Goal: Information Seeking & Learning: Learn about a topic

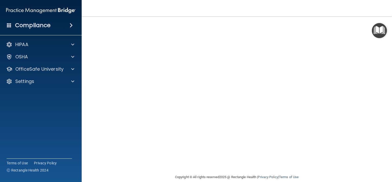
scroll to position [31, 0]
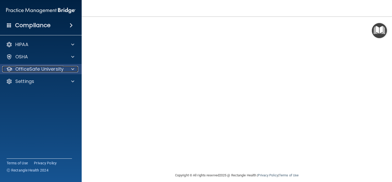
click at [41, 70] on p "OfficeSafe University" at bounding box center [39, 69] width 48 height 6
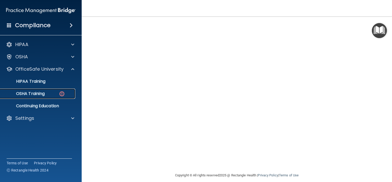
click at [43, 97] on link "OSHA Training" at bounding box center [35, 93] width 80 height 10
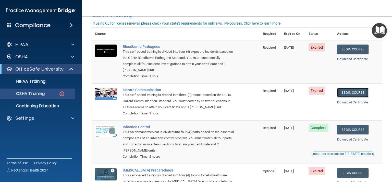
click at [355, 93] on link "Begin Course" at bounding box center [353, 92] width 31 height 9
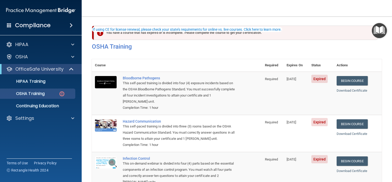
scroll to position [25, 0]
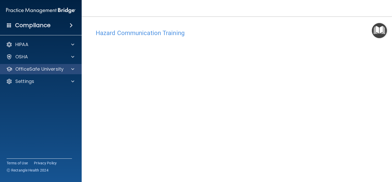
click at [44, 74] on div "OfficeSafe University" at bounding box center [41, 69] width 82 height 10
click at [42, 67] on p "OfficeSafe University" at bounding box center [39, 69] width 48 height 6
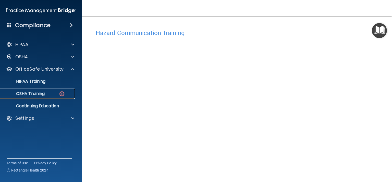
click at [39, 95] on p "OSHA Training" at bounding box center [23, 93] width 41 height 5
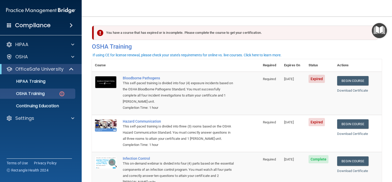
click at [113, 81] on img at bounding box center [106, 82] width 22 height 12
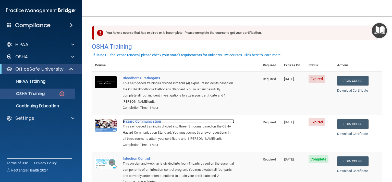
click at [155, 122] on div "Hazard Communication" at bounding box center [179, 121] width 112 height 4
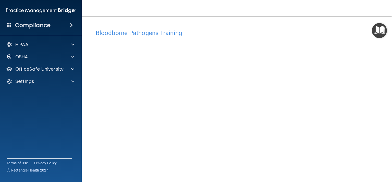
click at [387, 5] on nav "Toggle navigation Alice McDaniel aliceh27@yahoo.com Manage My Enterprise Founda…" at bounding box center [237, 8] width 311 height 16
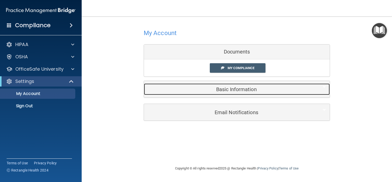
click at [226, 90] on h5 "Basic Information" at bounding box center [229, 89] width 163 height 6
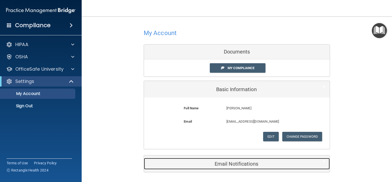
click at [228, 164] on h5 "Email Notifications" at bounding box center [229, 164] width 163 height 6
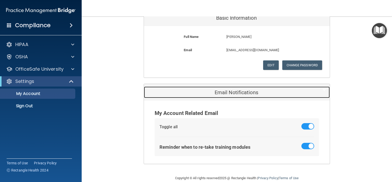
scroll to position [79, 0]
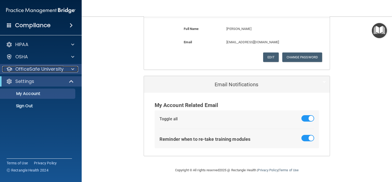
click at [72, 69] on span at bounding box center [72, 69] width 3 height 6
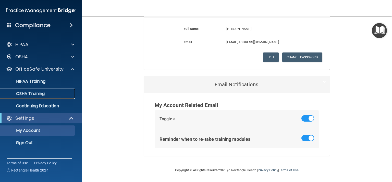
click at [54, 92] on div "OSHA Training" at bounding box center [38, 93] width 70 height 5
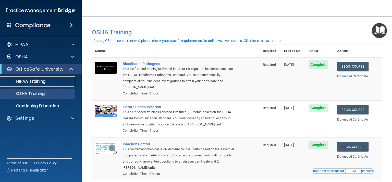
click at [51, 85] on link "HIPAA Training" at bounding box center [35, 81] width 80 height 10
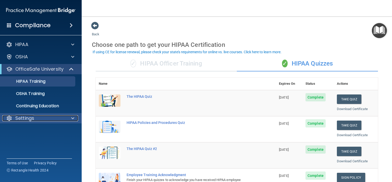
click at [72, 116] on span at bounding box center [72, 118] width 3 height 6
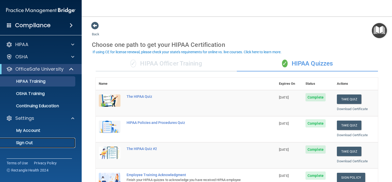
click at [30, 141] on p "Sign Out" at bounding box center [38, 142] width 70 height 5
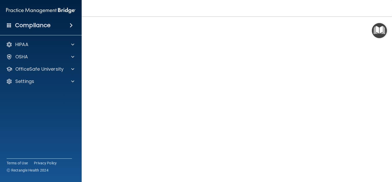
scroll to position [36, 0]
